Goal: Task Accomplishment & Management: Use online tool/utility

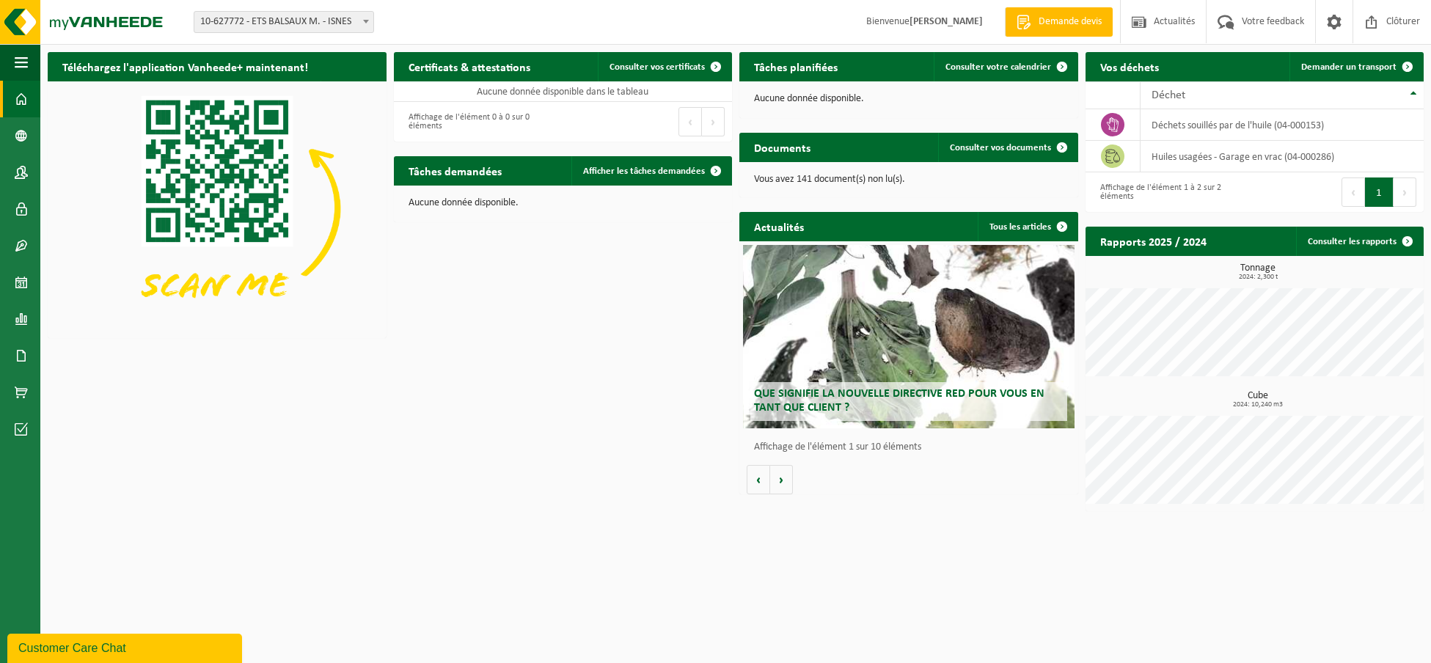
click at [1381, 188] on button "1" at bounding box center [1379, 191] width 29 height 29
click at [1212, 161] on td "huiles usagées - Garage en vrac (04-000286)" at bounding box center [1282, 157] width 283 height 32
click at [985, 67] on span "Consulter votre calendrier" at bounding box center [998, 67] width 106 height 10
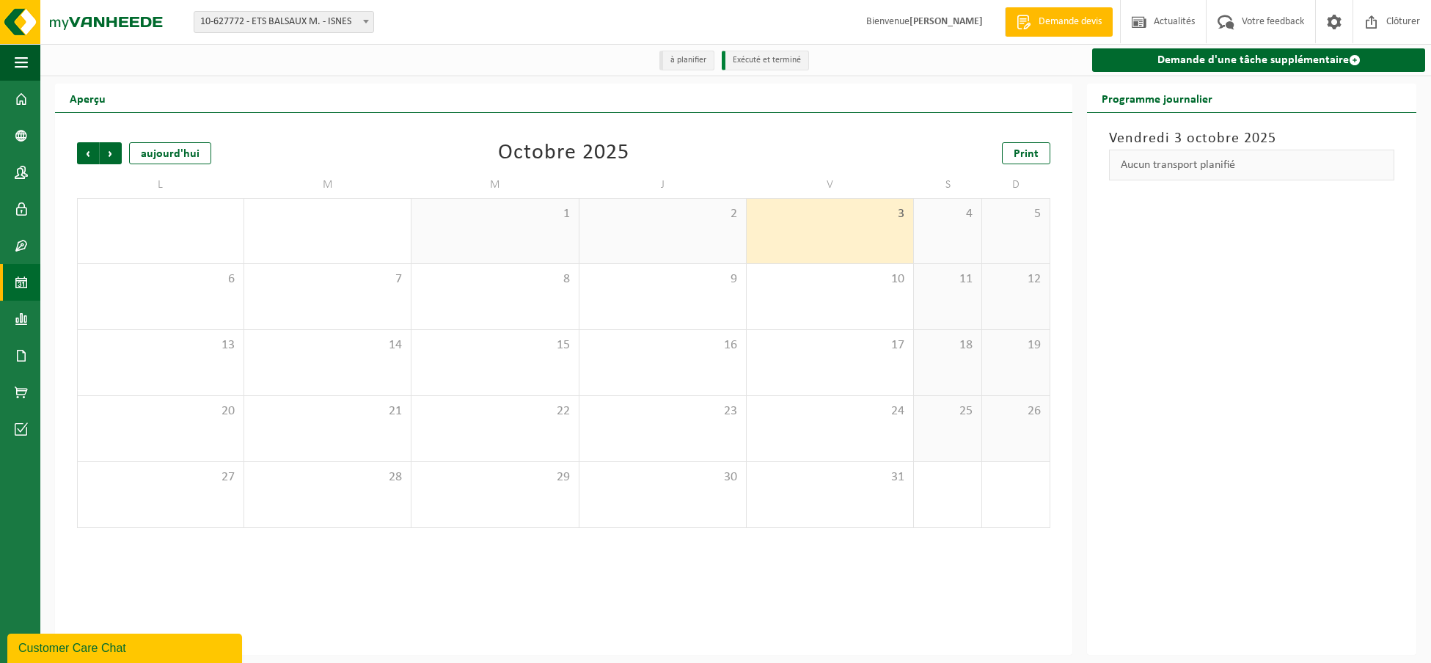
click at [761, 59] on li "Exécuté et terminé" at bounding box center [765, 61] width 87 height 20
click at [676, 65] on li "à planifier" at bounding box center [686, 61] width 55 height 20
click at [186, 305] on div "6" at bounding box center [161, 296] width 166 height 65
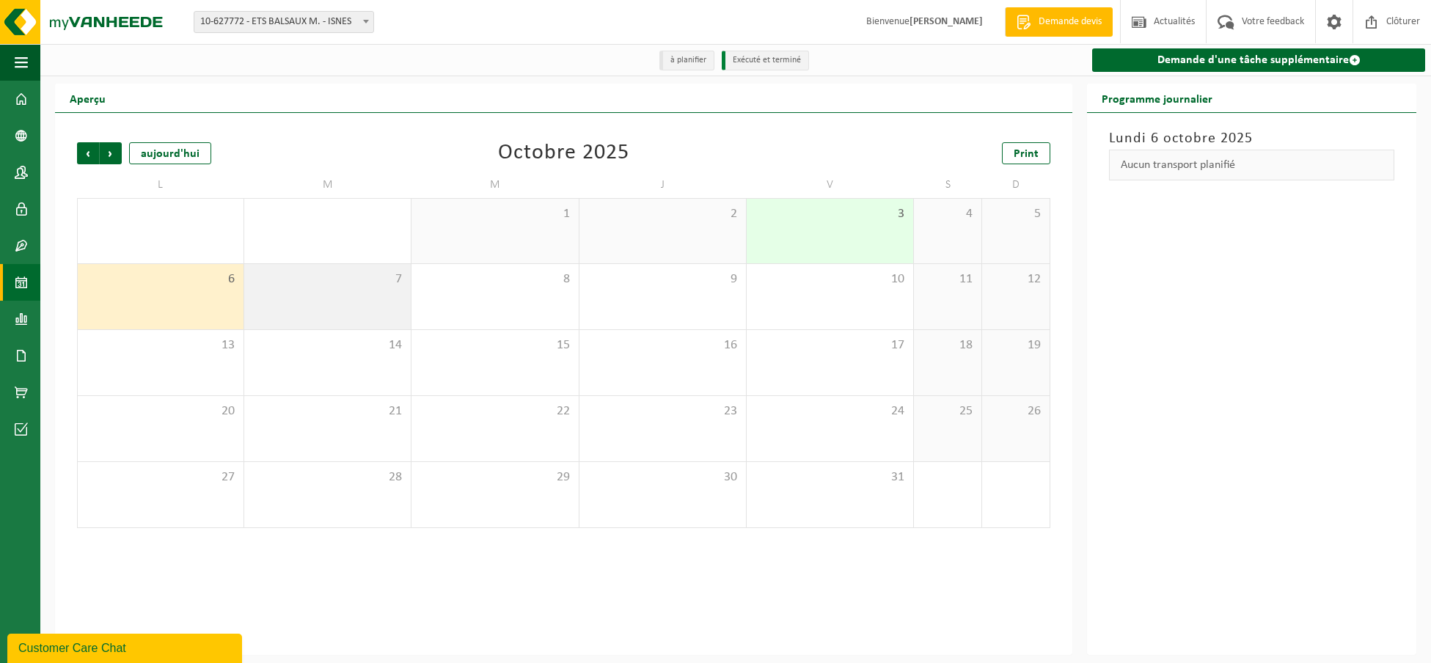
click at [258, 292] on div "7" at bounding box center [327, 296] width 166 height 65
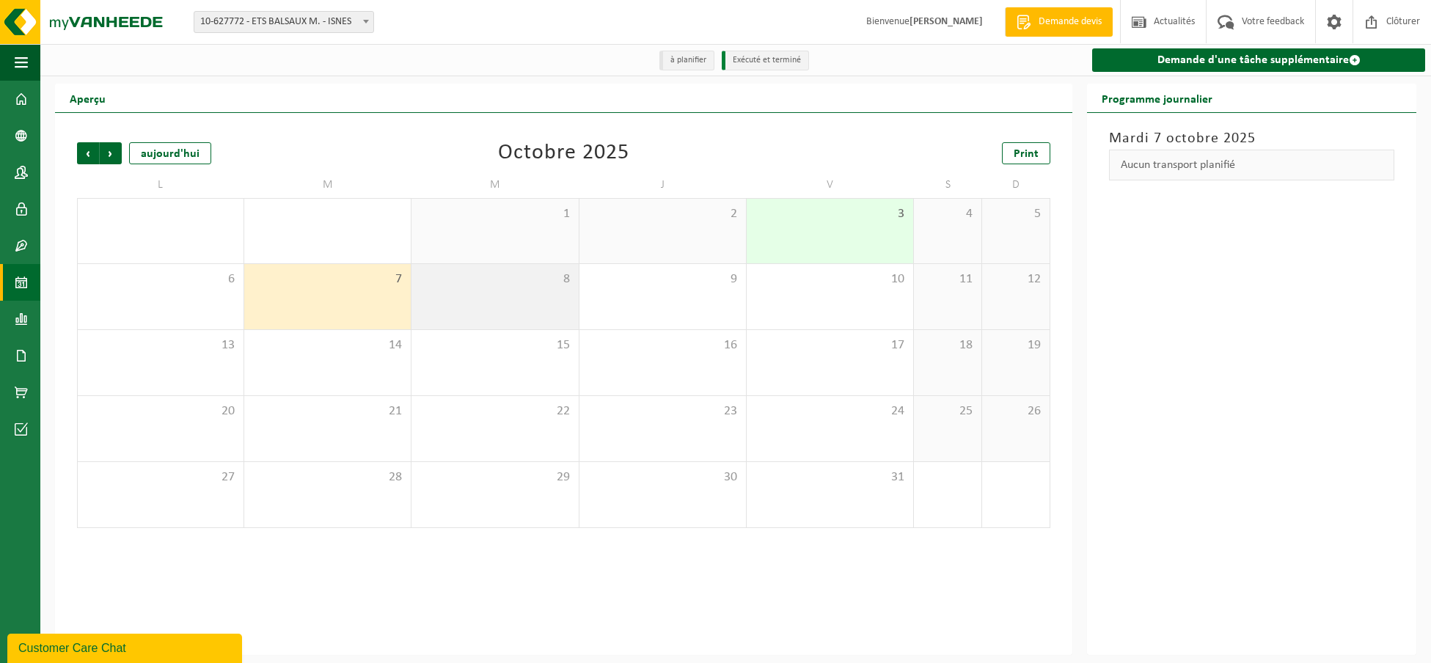
click at [482, 285] on span "8" at bounding box center [495, 279] width 152 height 16
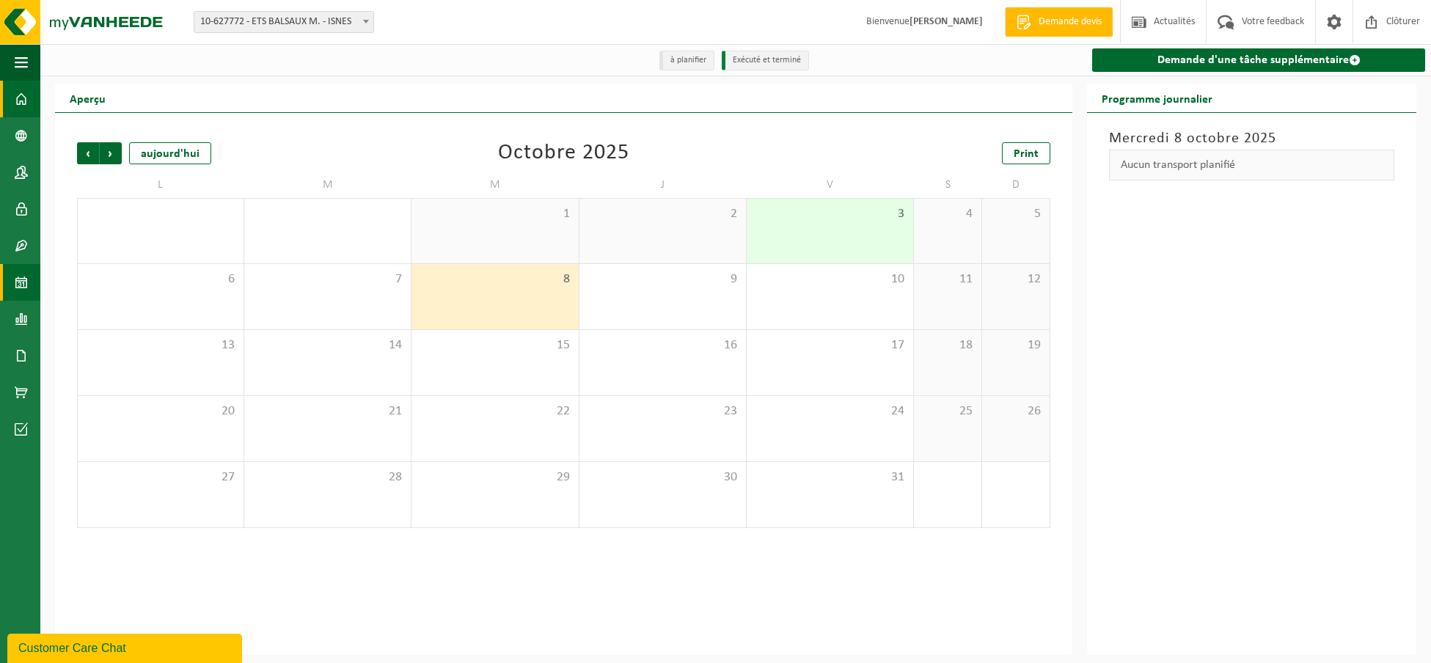
click at [17, 111] on span at bounding box center [21, 99] width 13 height 37
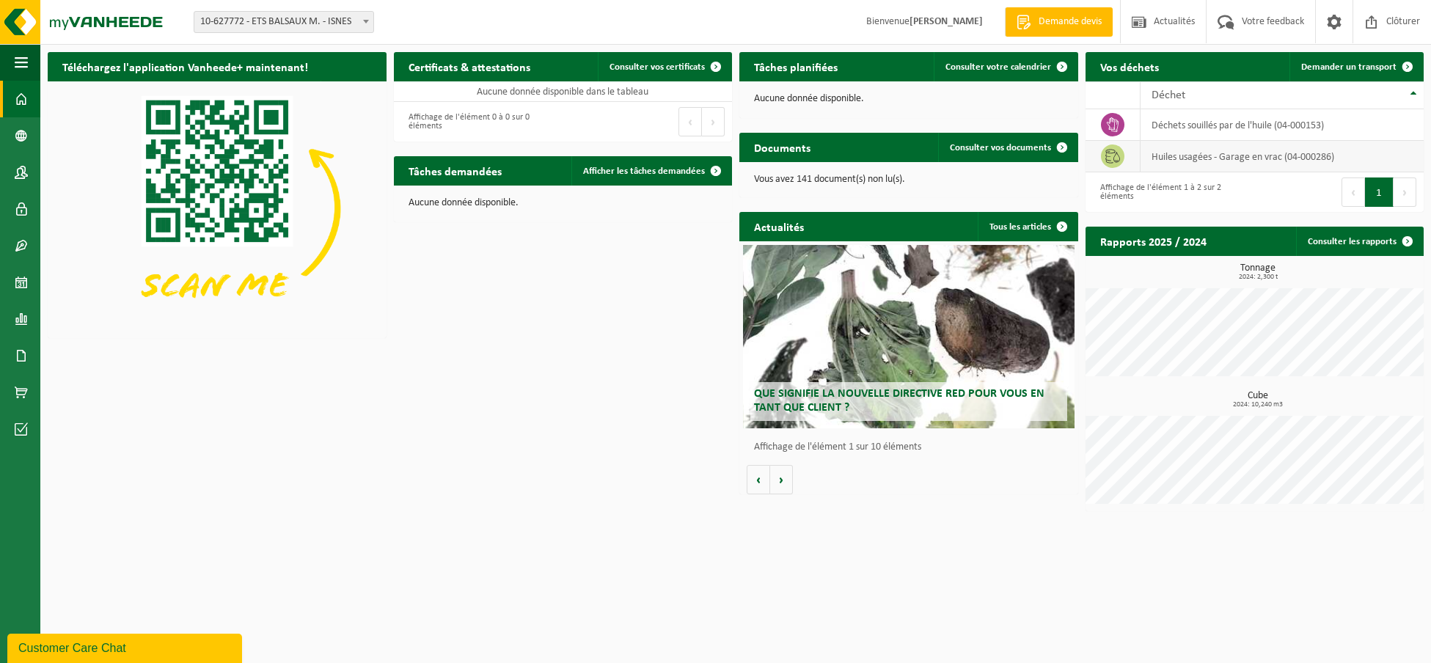
click at [1103, 158] on span at bounding box center [1112, 155] width 23 height 23
click at [1118, 158] on icon at bounding box center [1112, 156] width 15 height 15
click at [1375, 62] on link "Demander un transport" at bounding box center [1355, 66] width 133 height 29
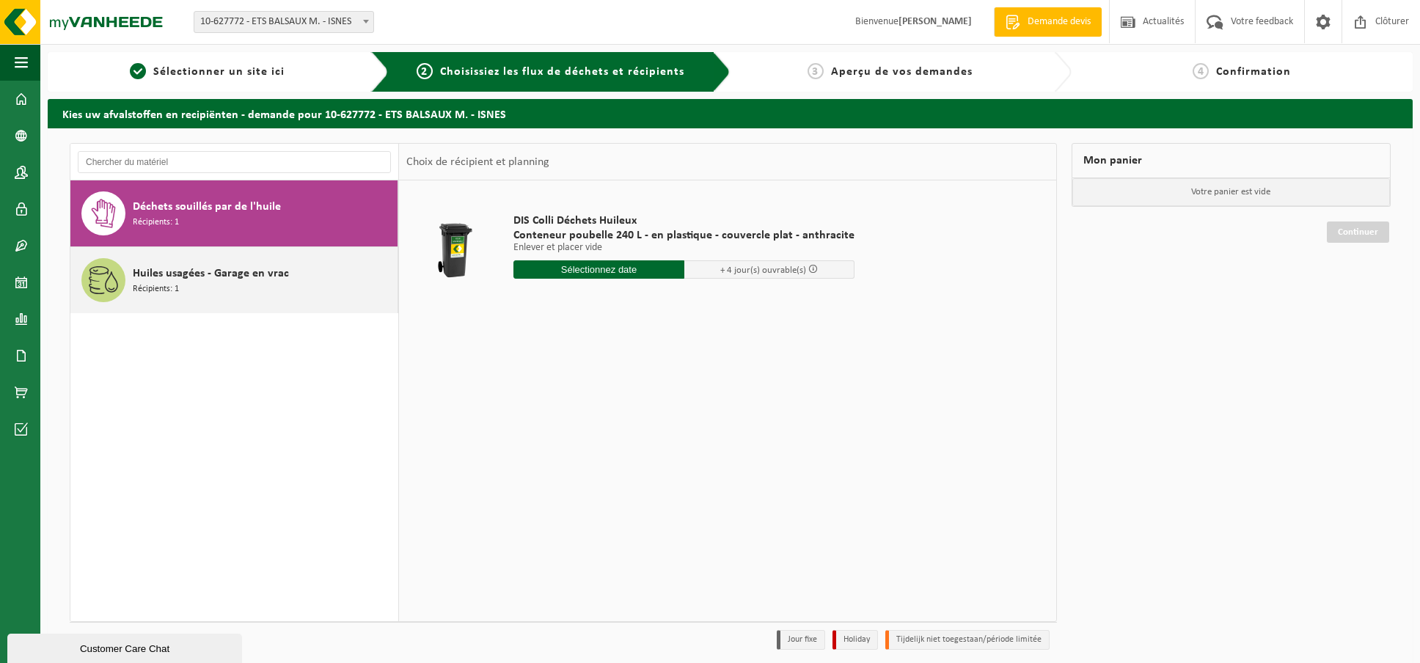
click at [147, 278] on span "Huiles usagées - Garage en vrac" at bounding box center [211, 274] width 156 height 18
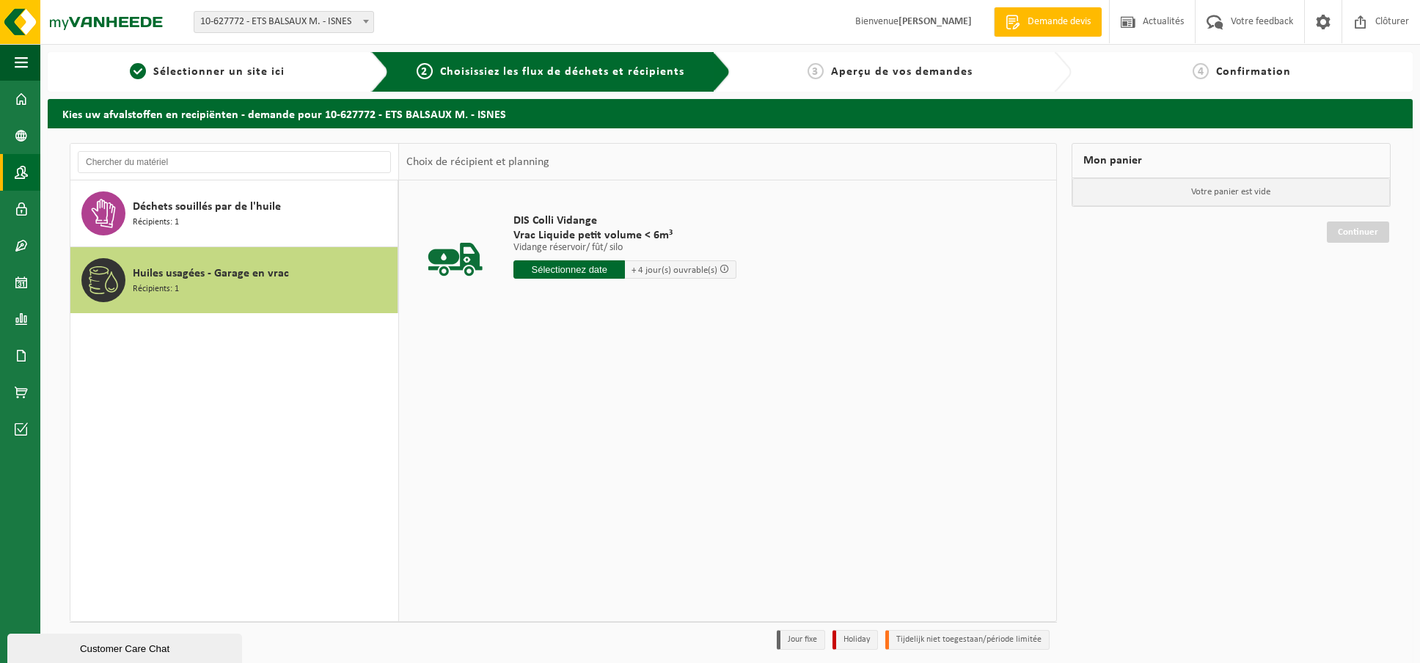
click at [20, 172] on span at bounding box center [21, 172] width 13 height 37
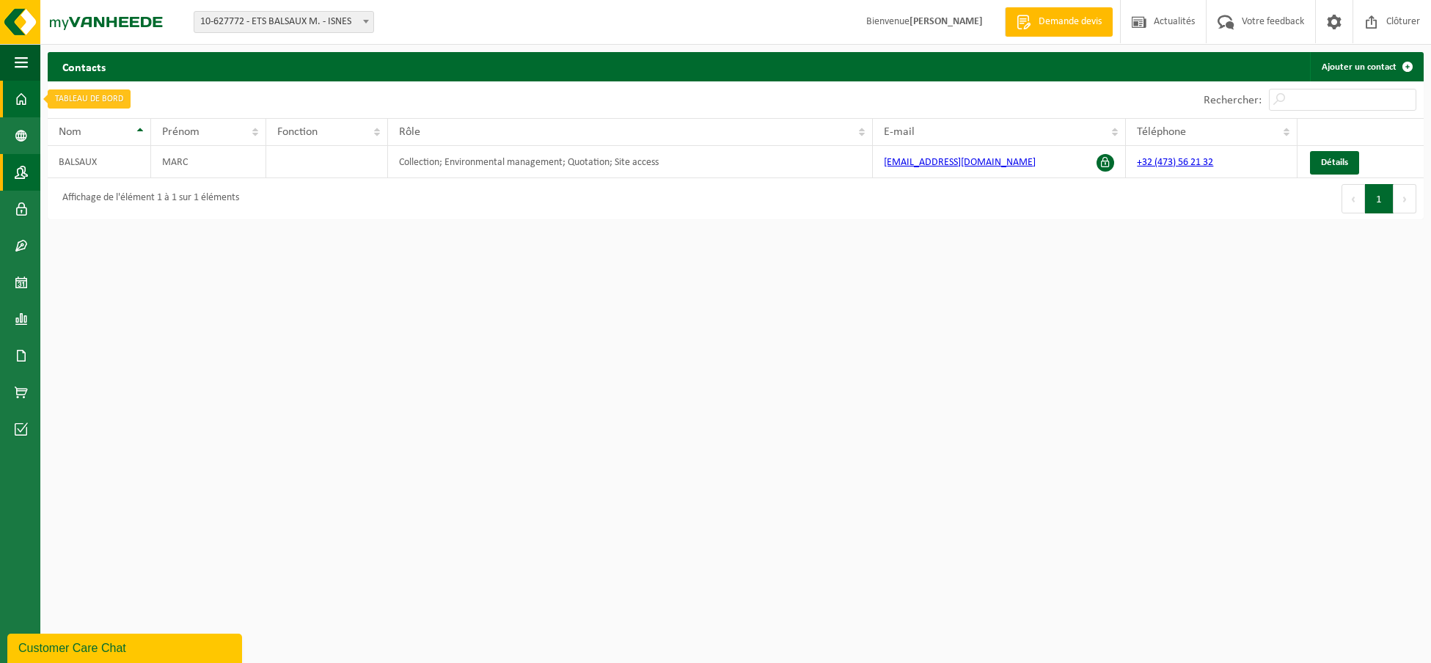
click at [28, 98] on link "Tableau de bord" at bounding box center [20, 99] width 40 height 37
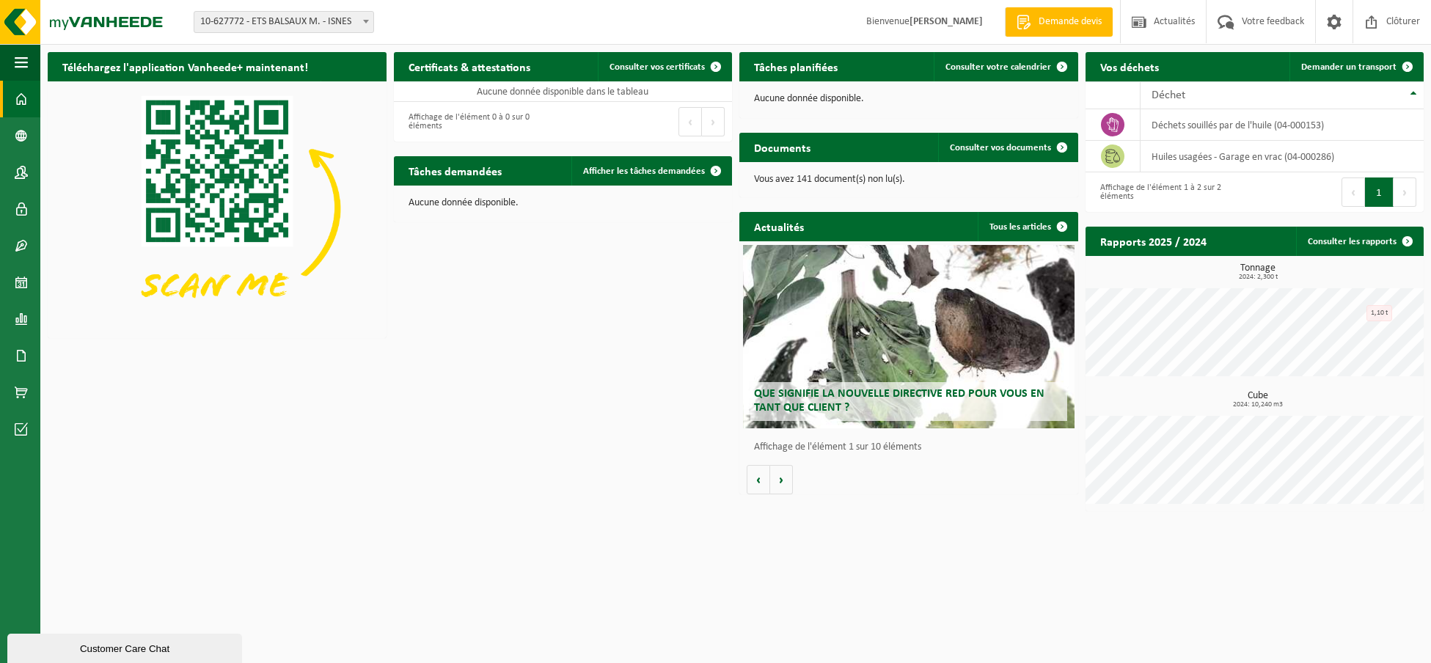
click at [1404, 189] on button "Suivant" at bounding box center [1405, 191] width 23 height 29
click at [1349, 191] on button "Précédent" at bounding box center [1352, 191] width 23 height 29
click at [1378, 192] on button "1" at bounding box center [1379, 191] width 29 height 29
click at [1330, 23] on span at bounding box center [1334, 21] width 22 height 43
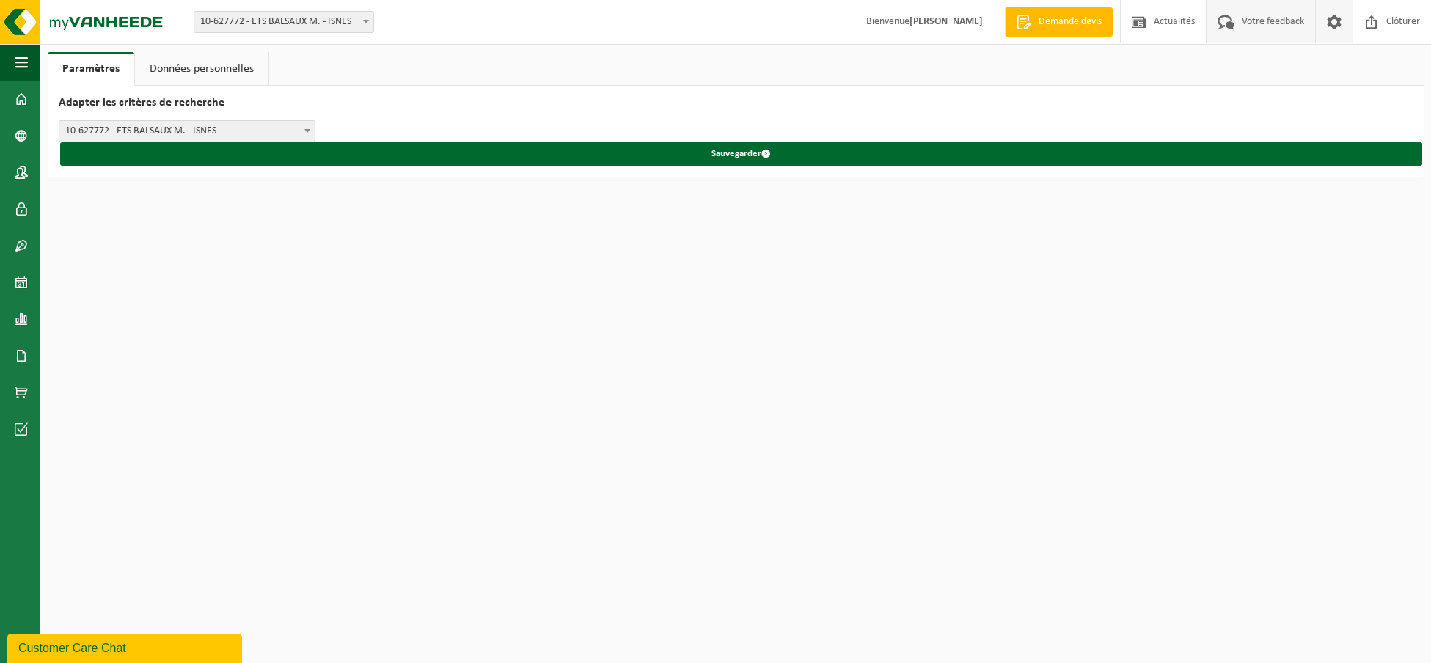
click at [1293, 22] on span "Votre feedback" at bounding box center [1273, 21] width 70 height 43
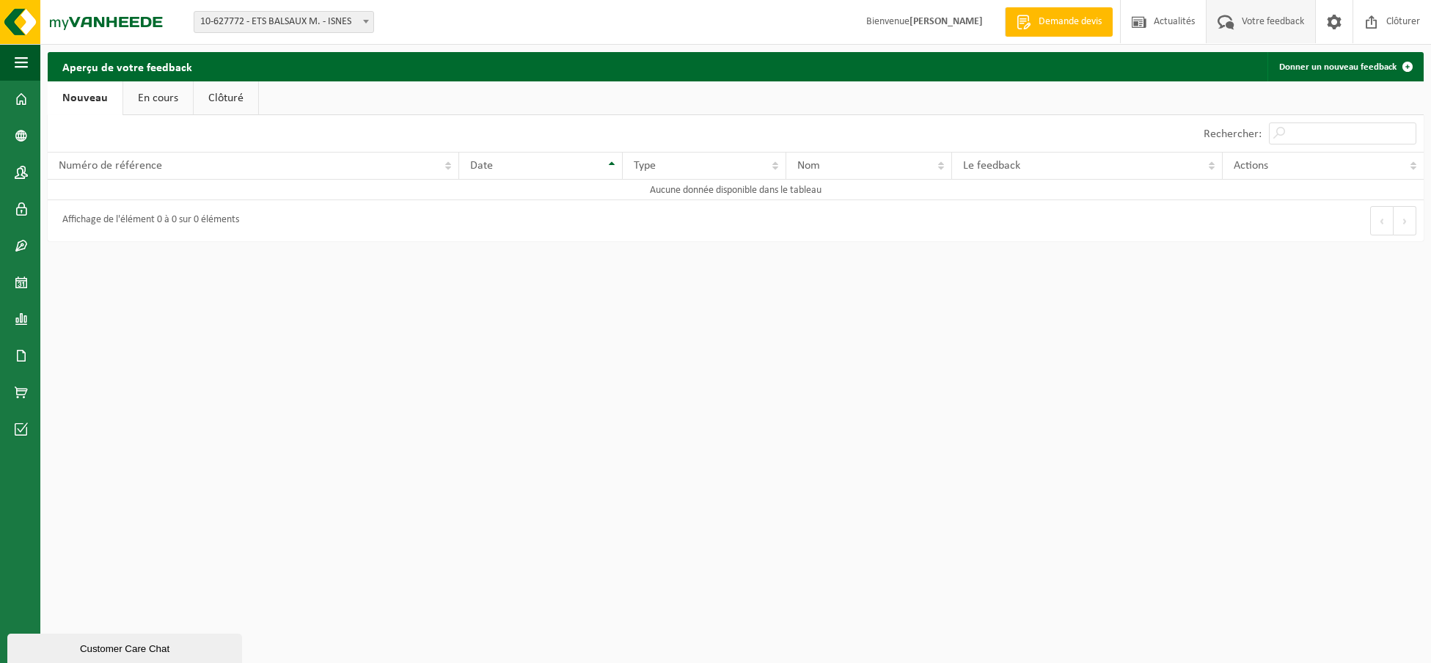
click at [898, 23] on span "Bienvenue MARC BALSAUX" at bounding box center [925, 21] width 146 height 43
click at [23, 102] on span at bounding box center [21, 99] width 13 height 37
